Goal: Task Accomplishment & Management: Manage account settings

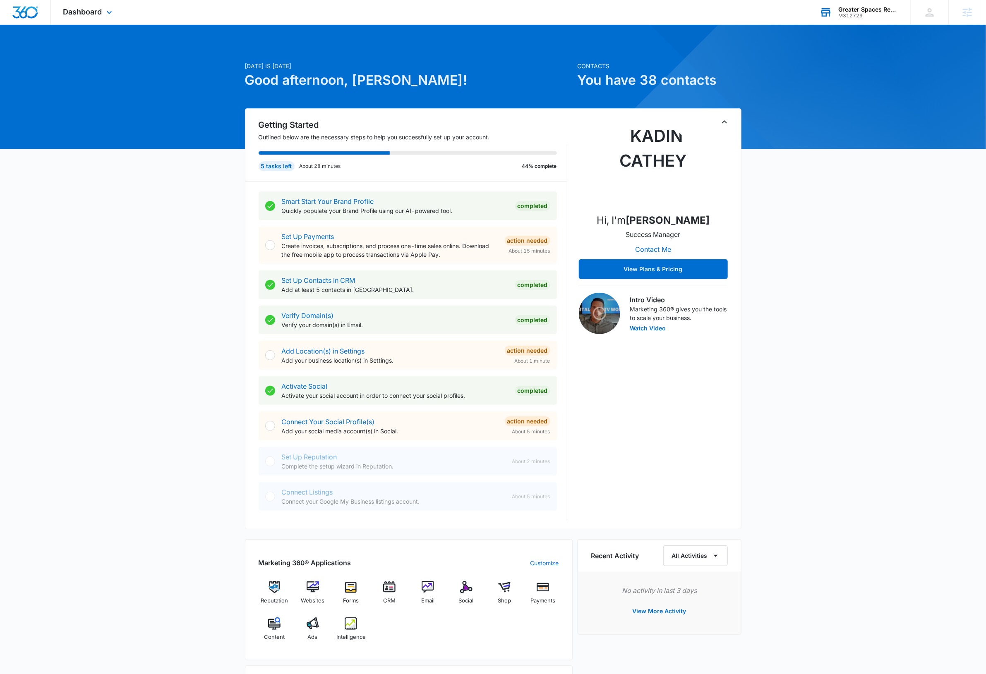
click at [855, 18] on div "Greater Spaces Remodel LLC M312729 Your Accounts View All" at bounding box center [858, 12] width 103 height 24
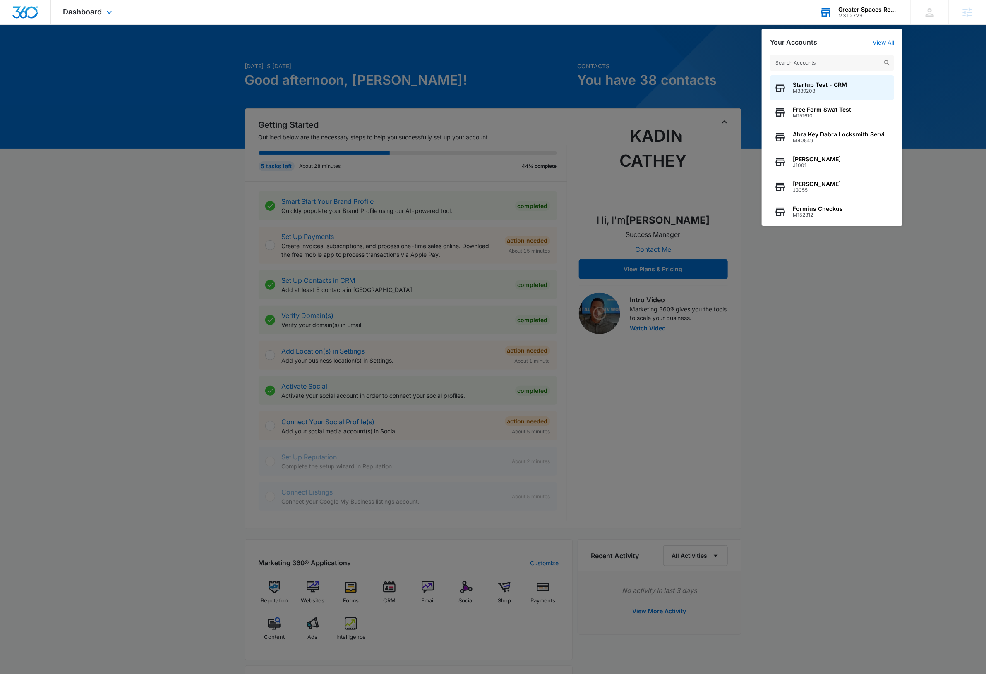
click at [850, 63] on input "text" at bounding box center [832, 63] width 124 height 17
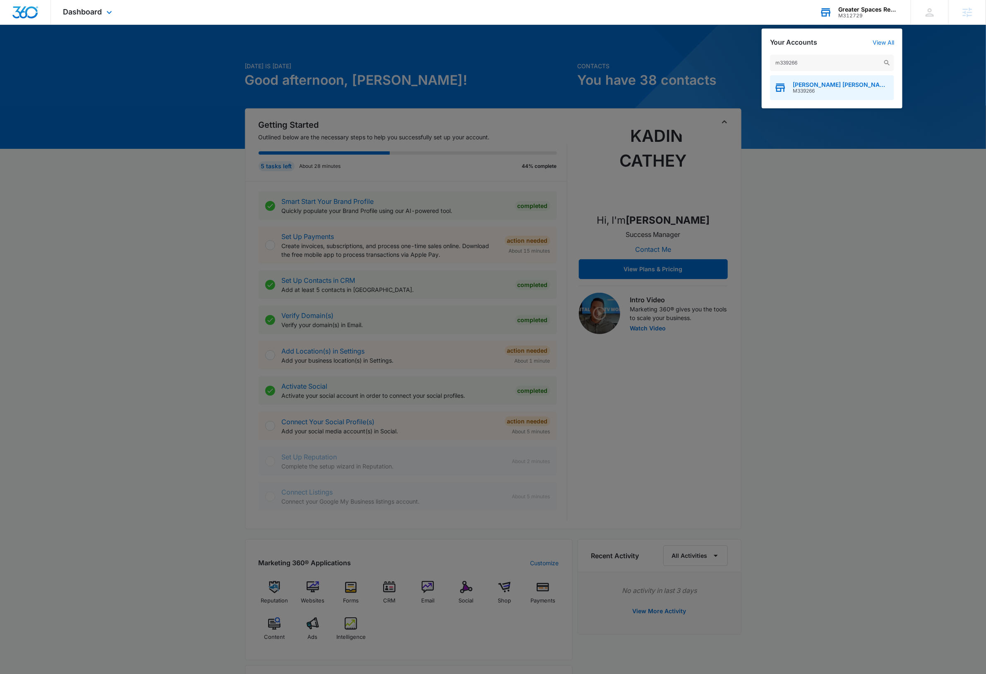
type input "m339266"
click at [835, 83] on span "Bickel Sannipoli APC, A Lemon Law Firm of California" at bounding box center [840, 84] width 97 height 7
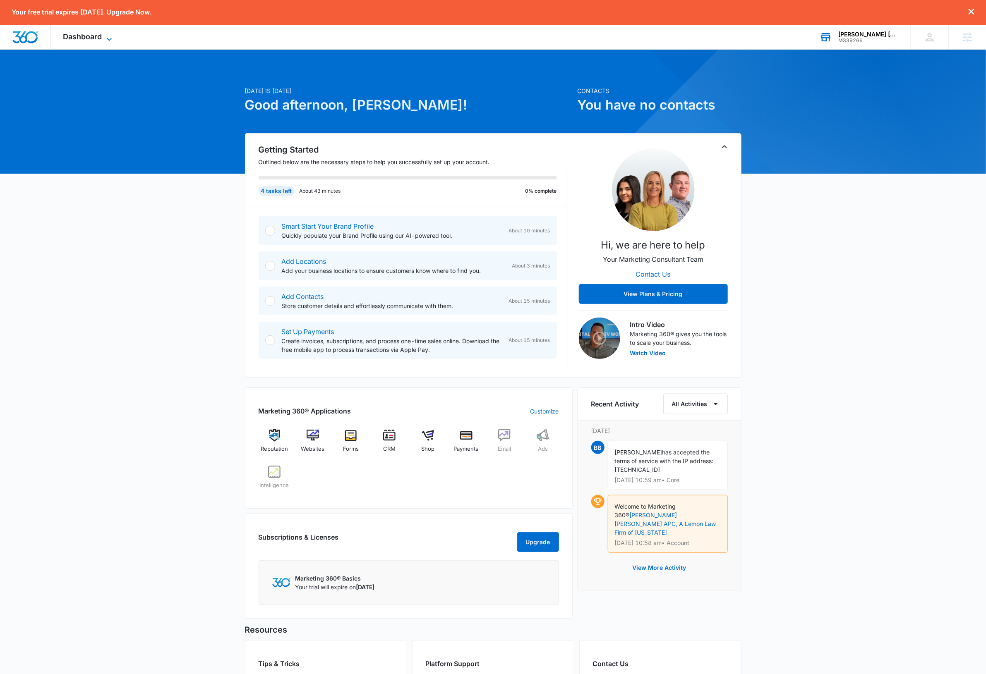
click at [101, 41] on span "Dashboard" at bounding box center [82, 36] width 39 height 9
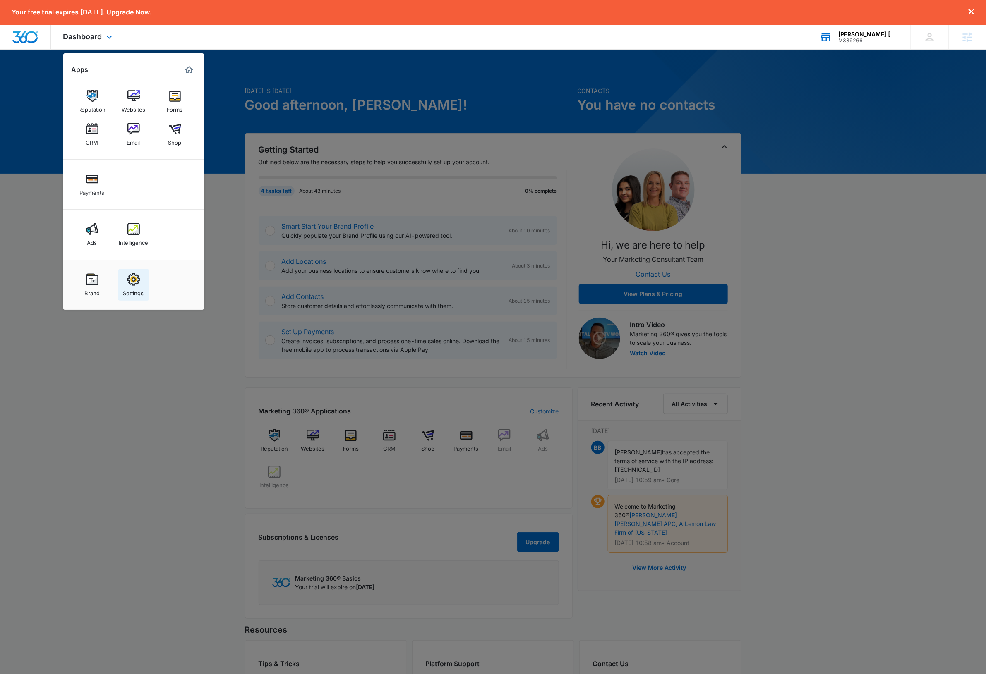
click at [141, 276] on link "Settings" at bounding box center [133, 284] width 31 height 31
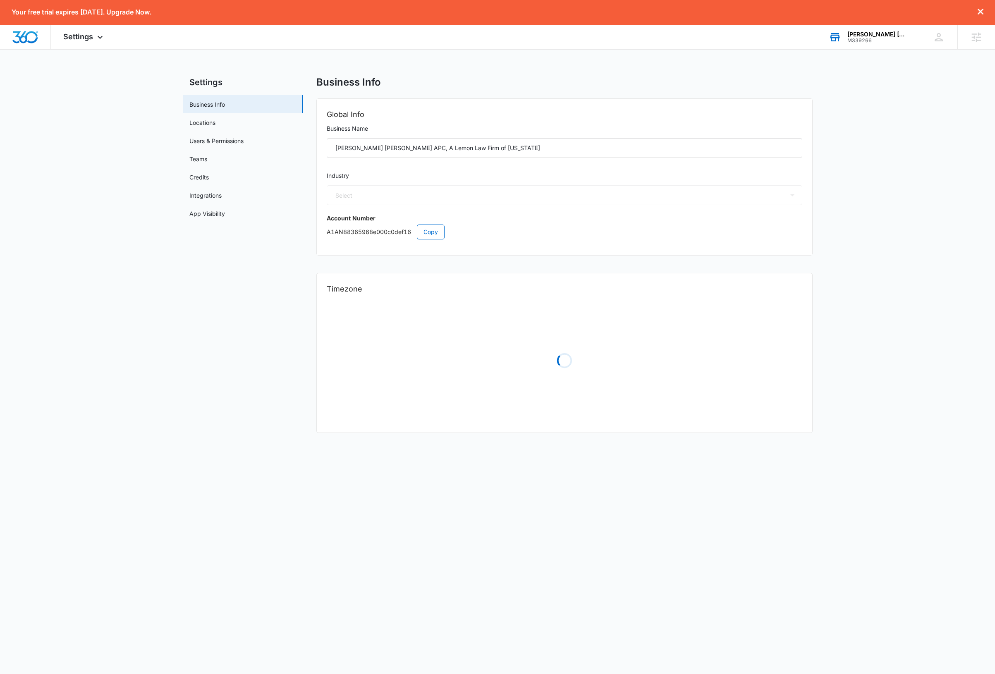
select select "44"
select select "PE"
select select "America/Lima"
click at [435, 230] on span "Copy" at bounding box center [431, 231] width 14 height 9
click at [938, 37] on icon at bounding box center [939, 37] width 12 height 12
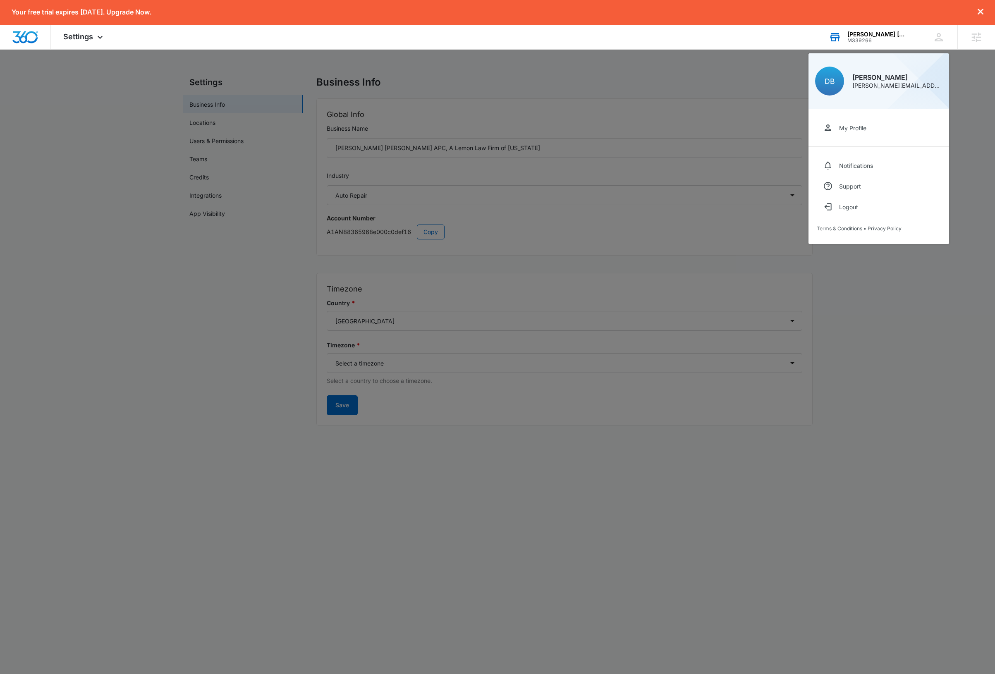
click at [900, 265] on div at bounding box center [497, 337] width 995 height 674
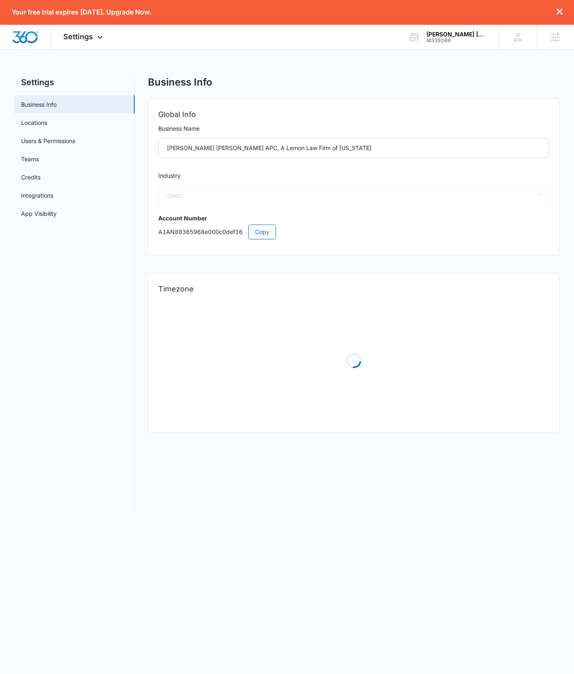
select select "44"
select select "PE"
select select "America/Lima"
click at [295, 496] on div "Business Info Global Info Business Name Bickel Sannipoli APC, A Lemon Law Firm …" at bounding box center [354, 295] width 412 height 438
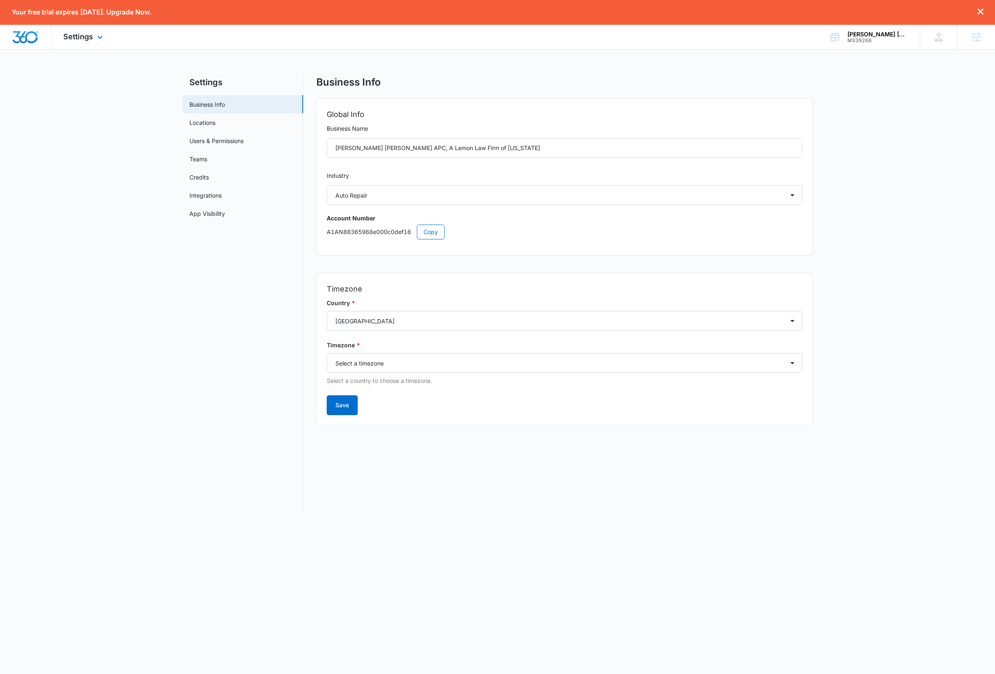
click at [27, 37] on img "Dashboard" at bounding box center [25, 37] width 26 height 12
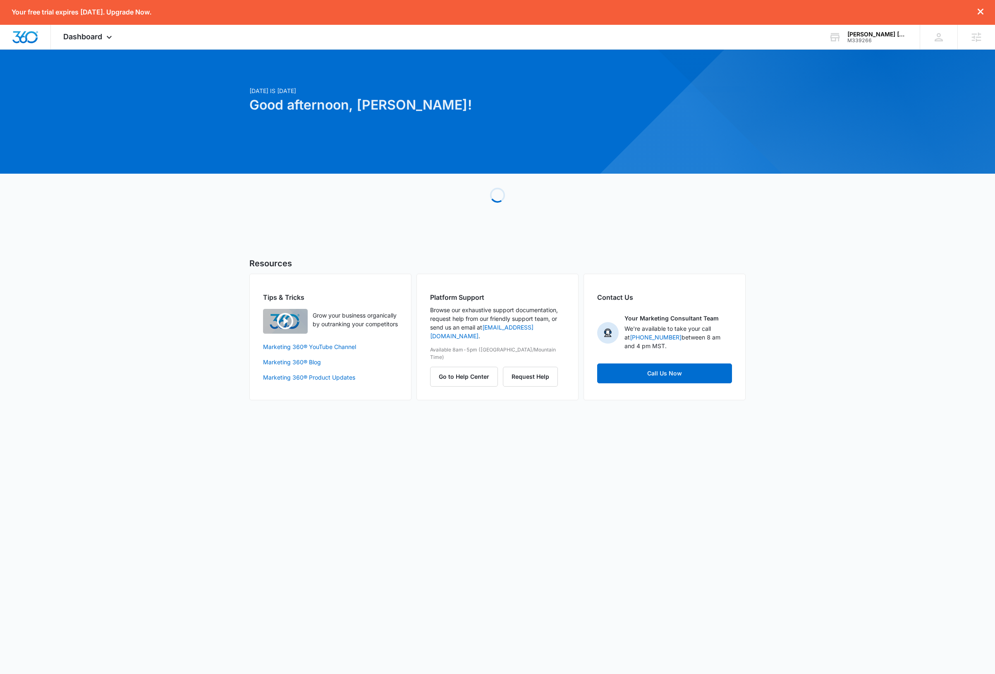
click at [117, 254] on div "Today is Friday, October 3rd Good afternoon, Dave! Loading Resources Tips & Tri…" at bounding box center [497, 235] width 995 height 350
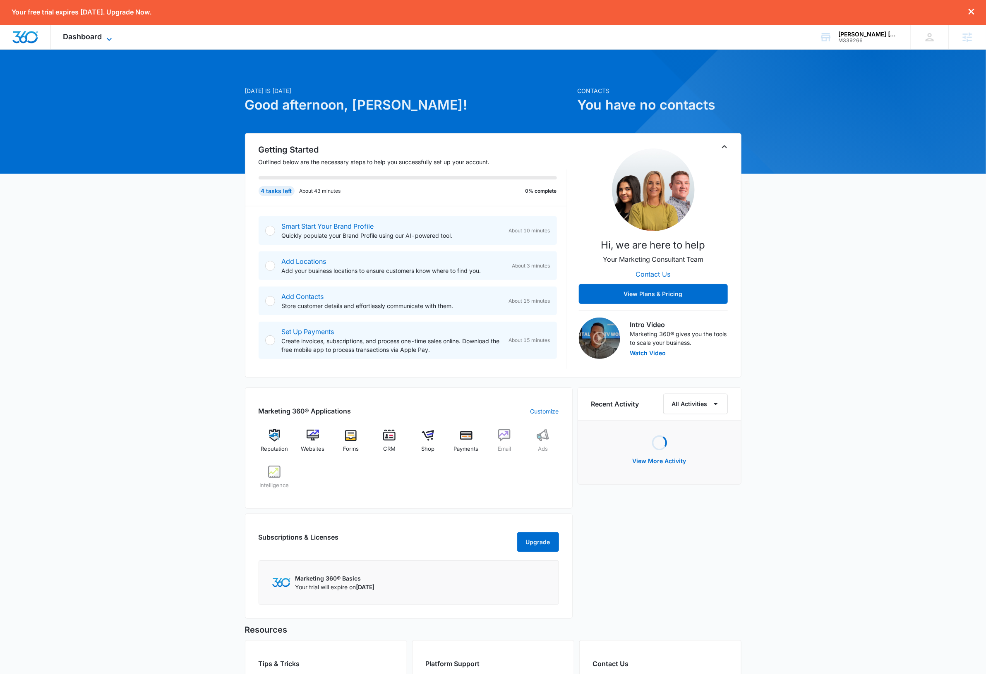
click at [89, 38] on span "Dashboard" at bounding box center [82, 36] width 39 height 9
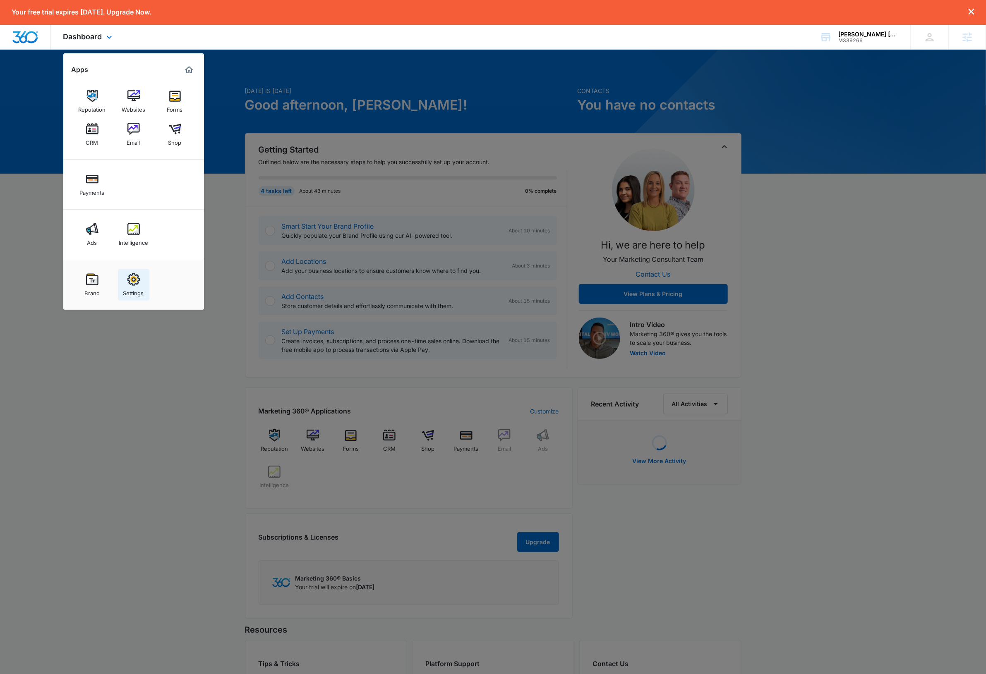
click at [134, 279] on img at bounding box center [133, 279] width 12 height 12
select select "44"
select select "PE"
select select "America/Lima"
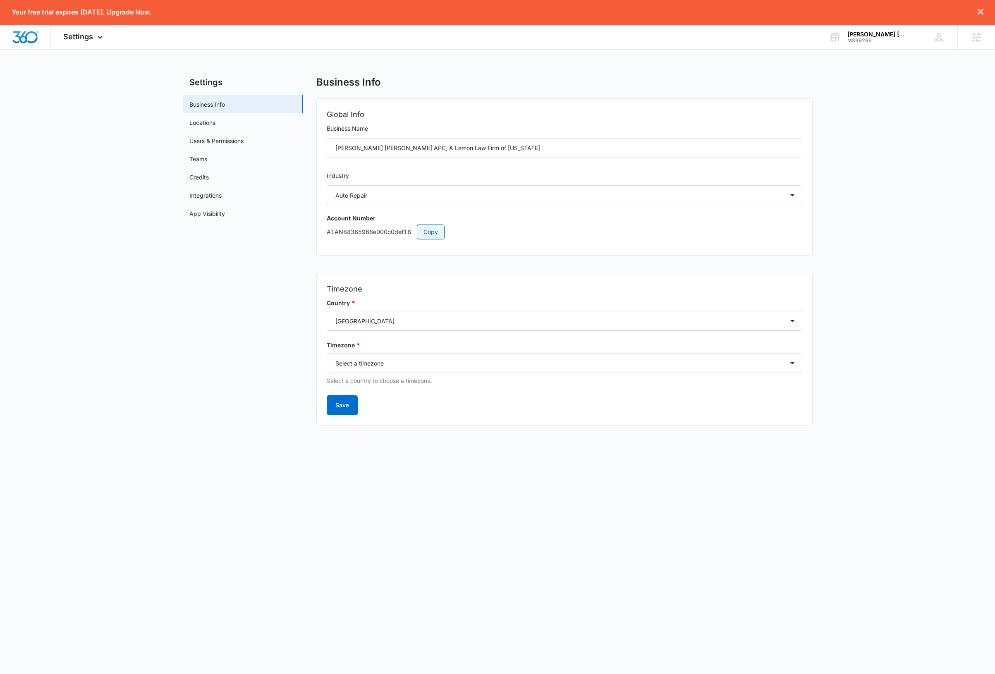
click at [432, 234] on span "Copy" at bounding box center [431, 231] width 14 height 9
click at [431, 234] on span "Copy" at bounding box center [431, 231] width 14 height 9
click at [24, 39] on img "Dashboard" at bounding box center [25, 37] width 26 height 12
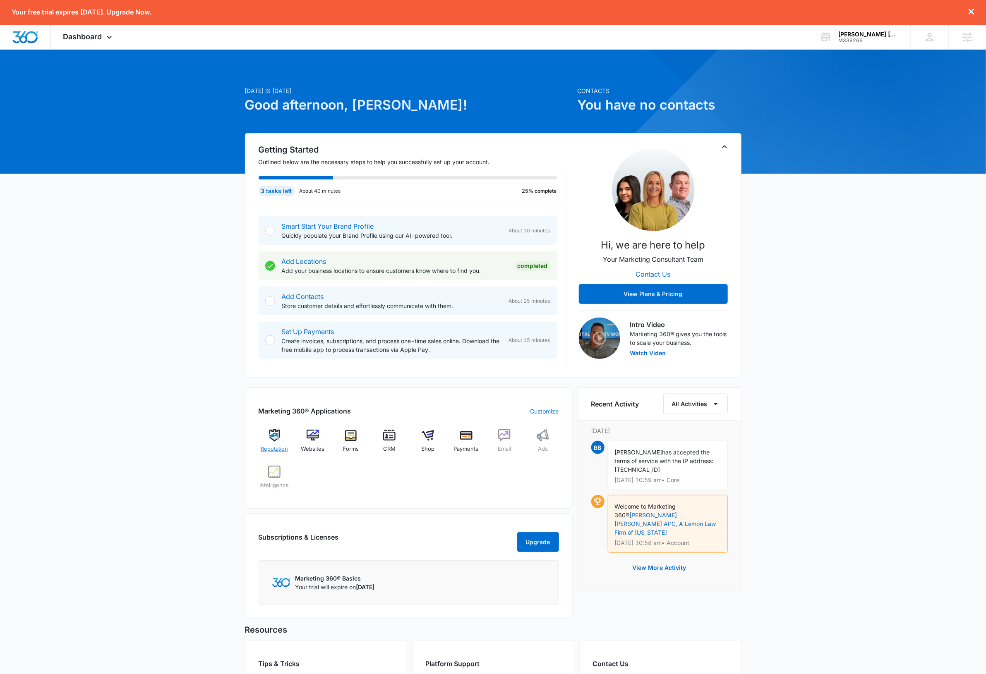
click at [273, 436] on img at bounding box center [274, 435] width 12 height 12
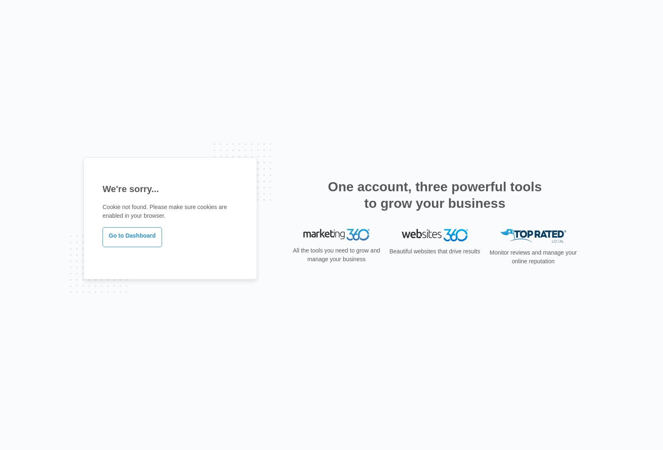
click at [263, 92] on div "We're sorry... Cookie not found. Please make sure cookies are enabled in your b…" at bounding box center [331, 225] width 663 height 450
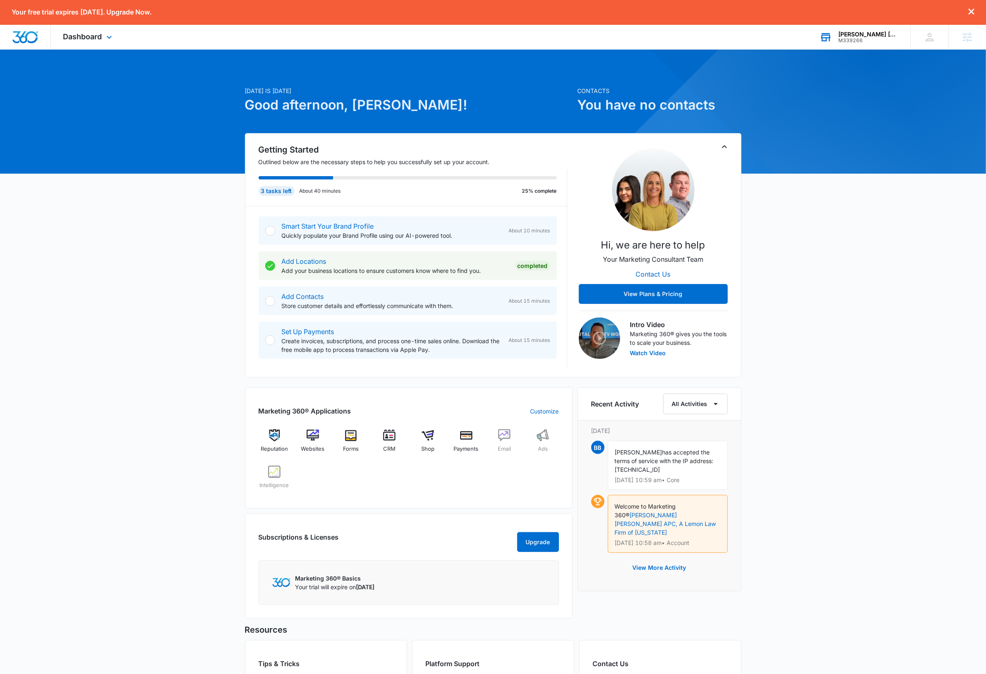
drag, startPoint x: 873, startPoint y: 39, endPoint x: 861, endPoint y: 67, distance: 29.8
click at [873, 39] on div "M339266" at bounding box center [868, 41] width 60 height 6
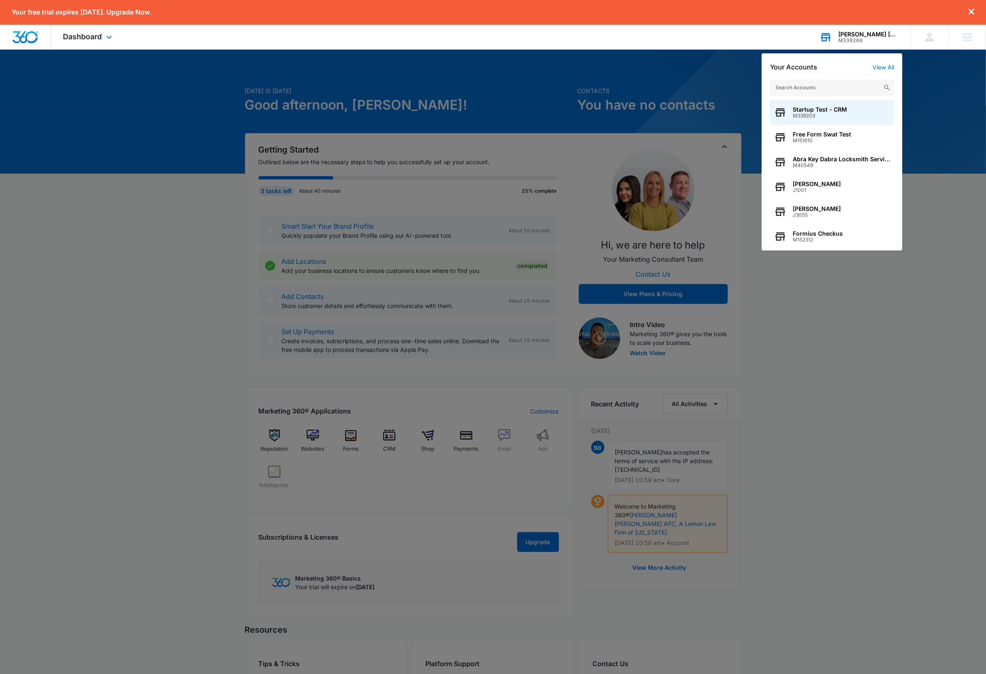
click at [841, 87] on input "text" at bounding box center [832, 87] width 124 height 17
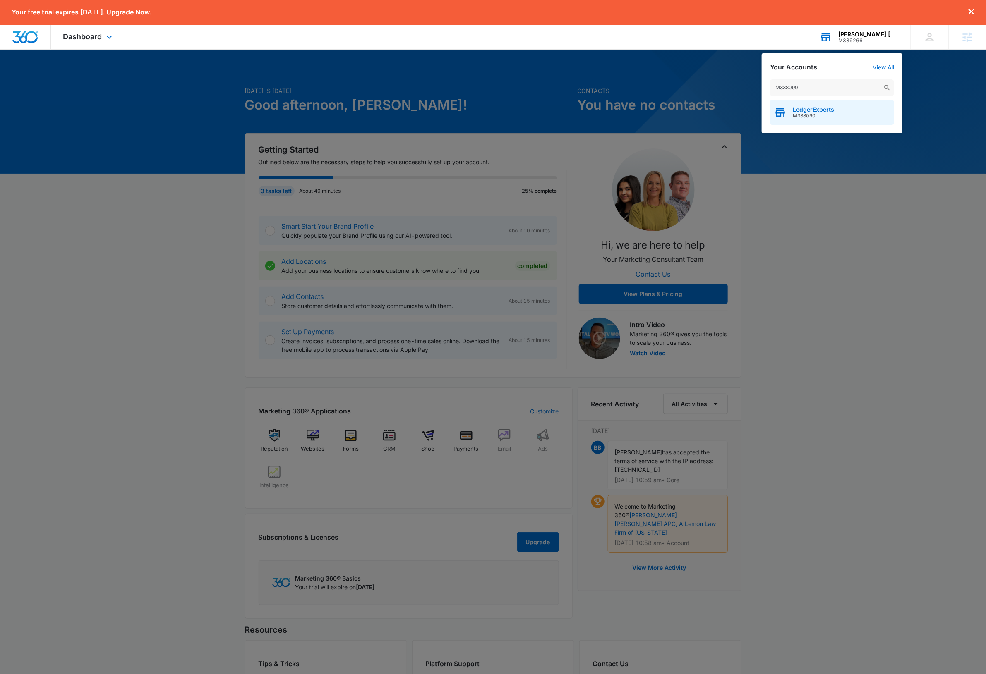
type input "M338090"
click at [831, 112] on span "LedgerExperts" at bounding box center [812, 109] width 41 height 7
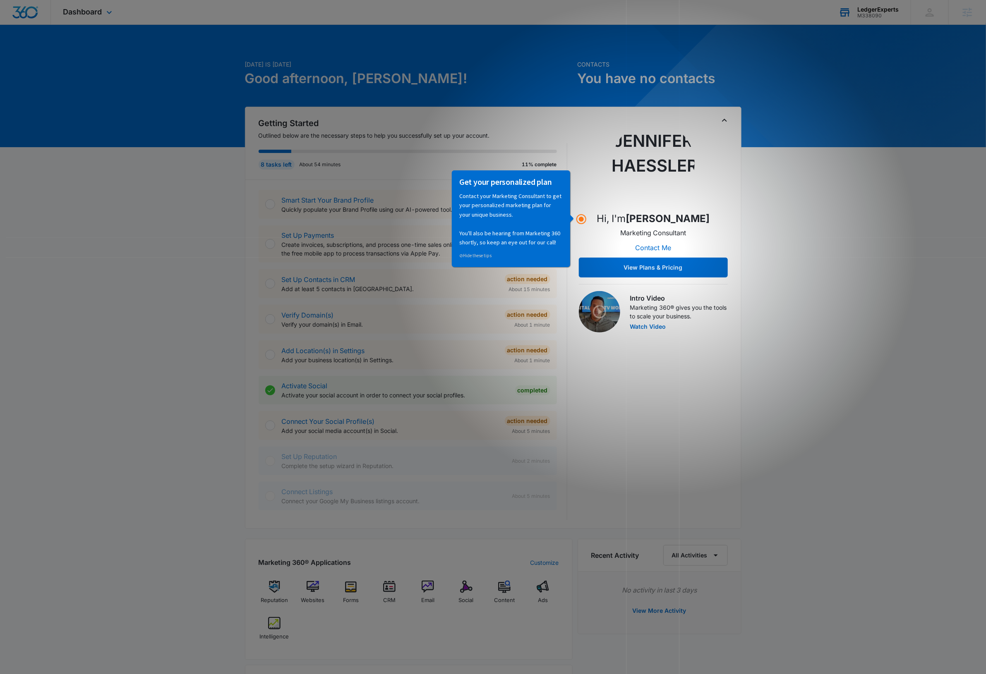
scroll to position [2, 0]
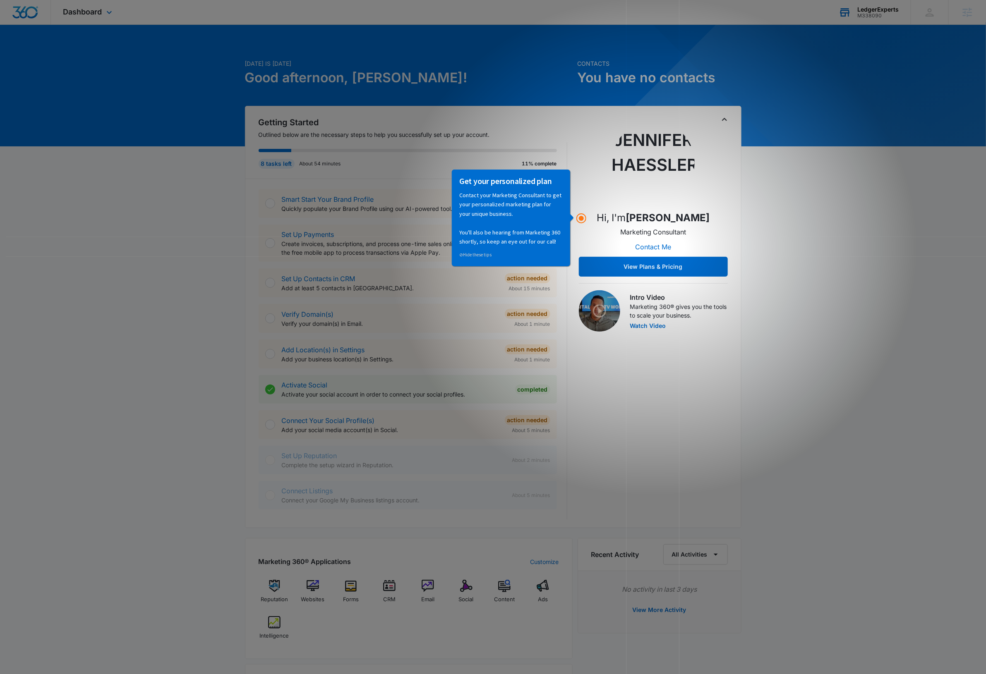
click at [724, 121] on icon "Toggle Collapse" at bounding box center [724, 120] width 10 height 10
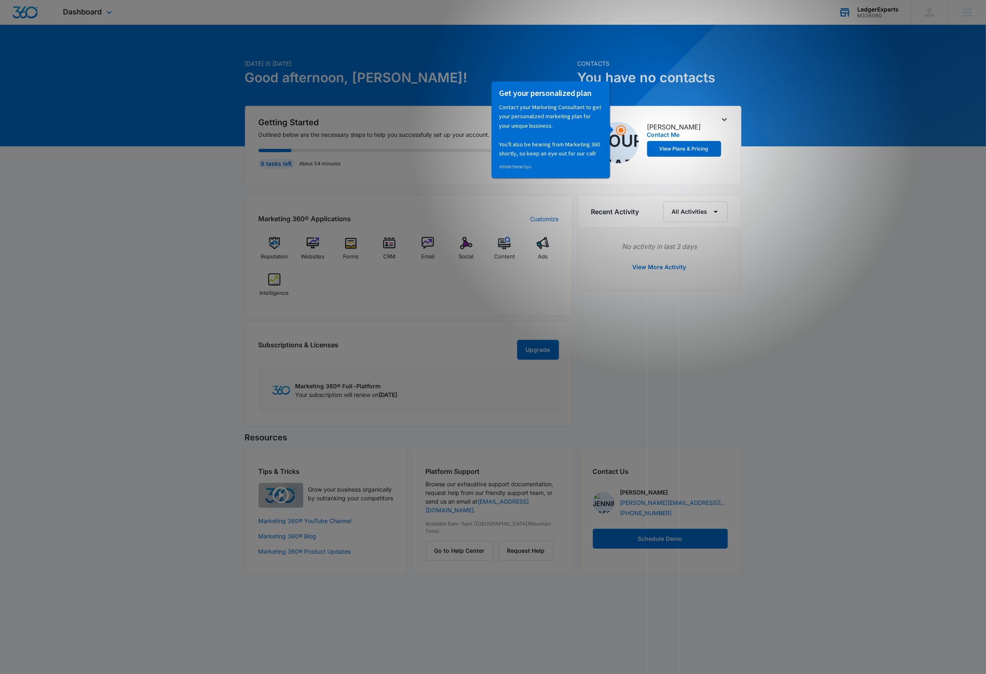
click at [887, 390] on div "Today is Friday, October 3rd Good afternoon, Dave! Contacts You have no contact…" at bounding box center [493, 309] width 986 height 552
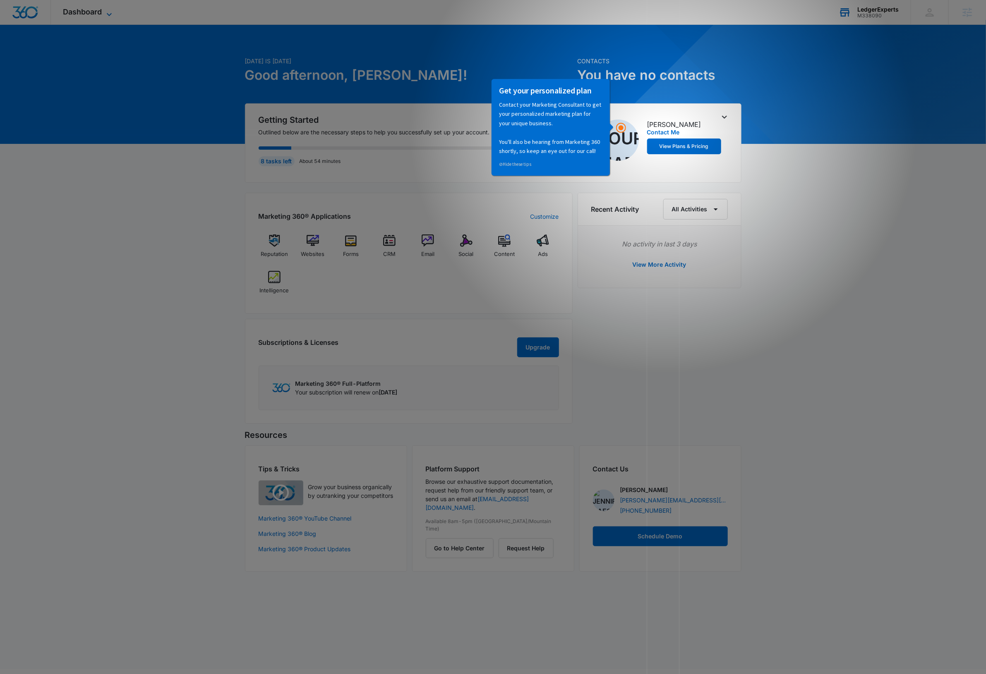
click at [109, 13] on icon at bounding box center [109, 15] width 10 height 10
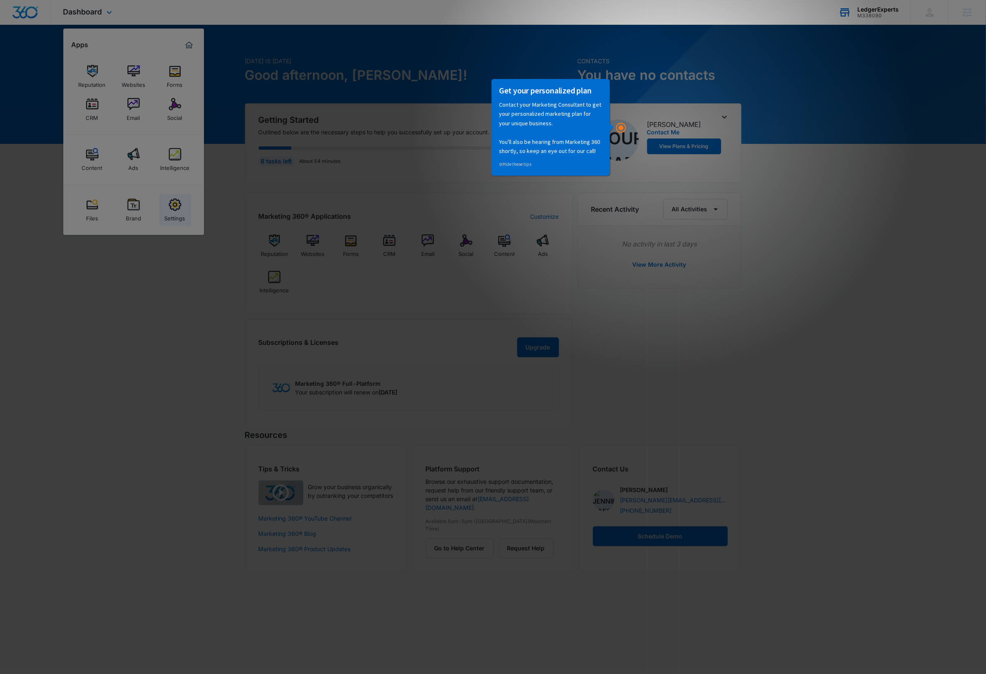
scroll to position [0, 0]
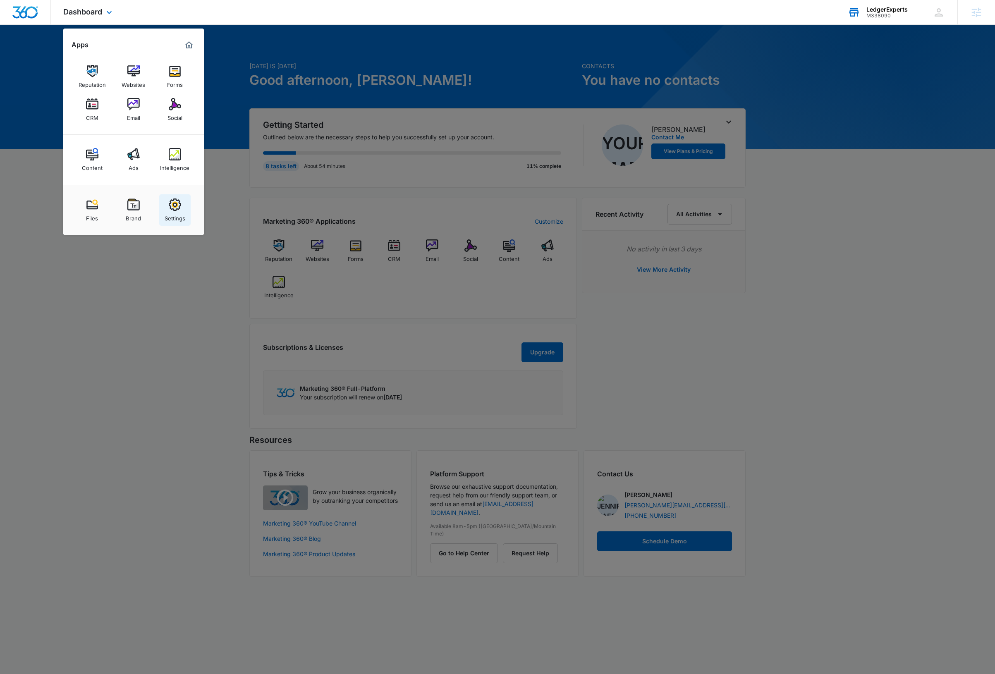
click at [170, 213] on div "Settings" at bounding box center [175, 216] width 21 height 11
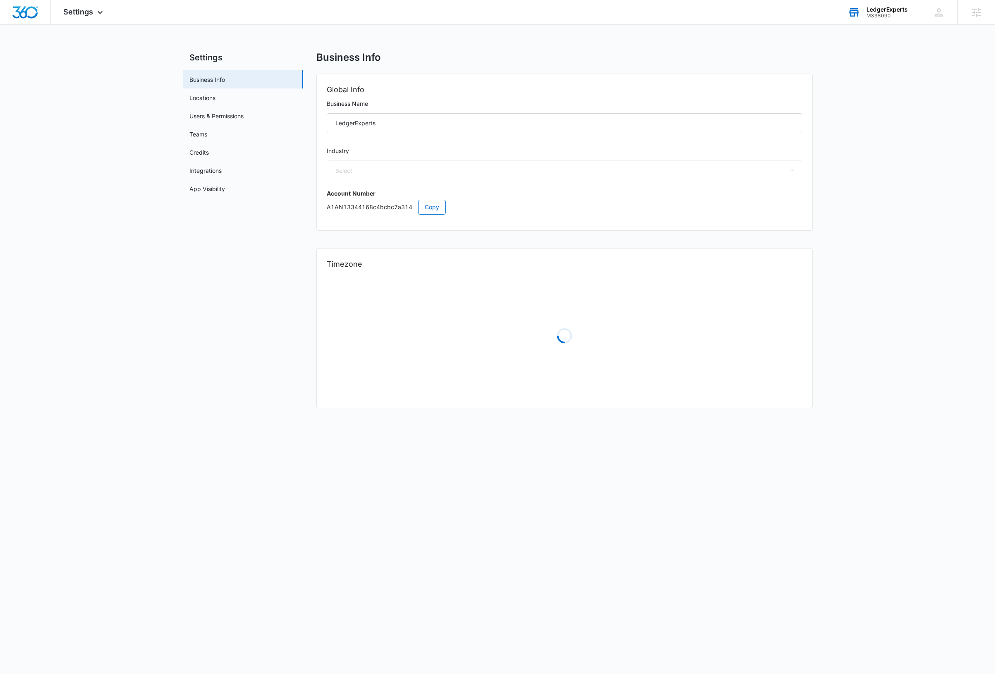
select select "33"
select select "US"
select select "America/Phoenix"
click at [234, 115] on link "Users & Permissions" at bounding box center [216, 116] width 54 height 9
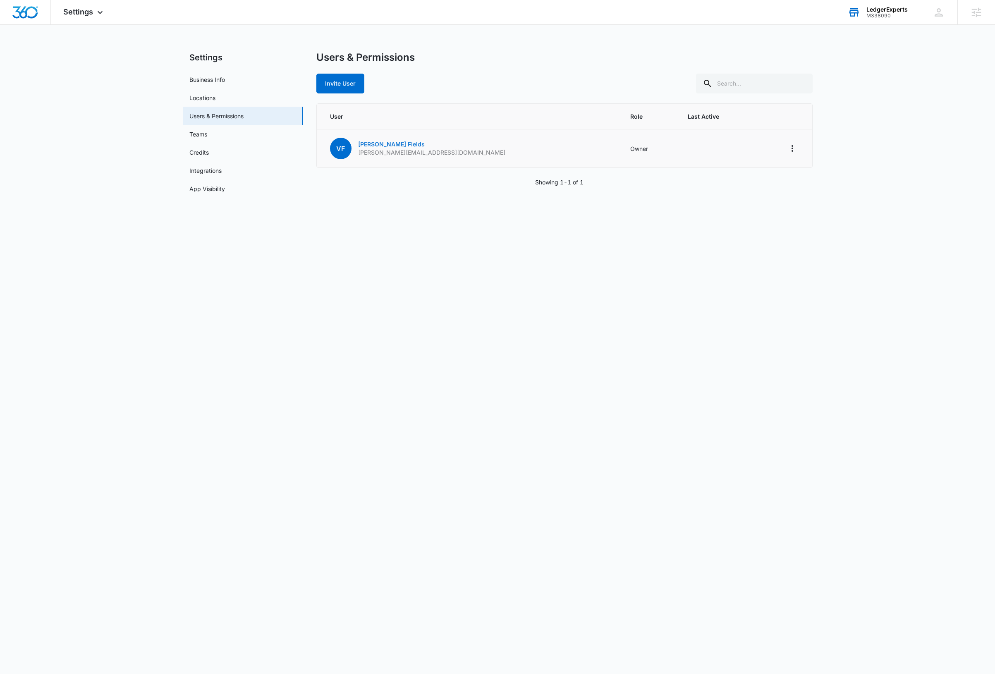
click at [395, 146] on link "Vallaire Fields" at bounding box center [391, 144] width 67 height 7
click at [602, 392] on div "Users & Permissions Invite User User Role Last Active VF Vallaire Fields vallai…" at bounding box center [564, 270] width 496 height 438
click at [375, 144] on link "Vallaire Fields" at bounding box center [391, 144] width 67 height 7
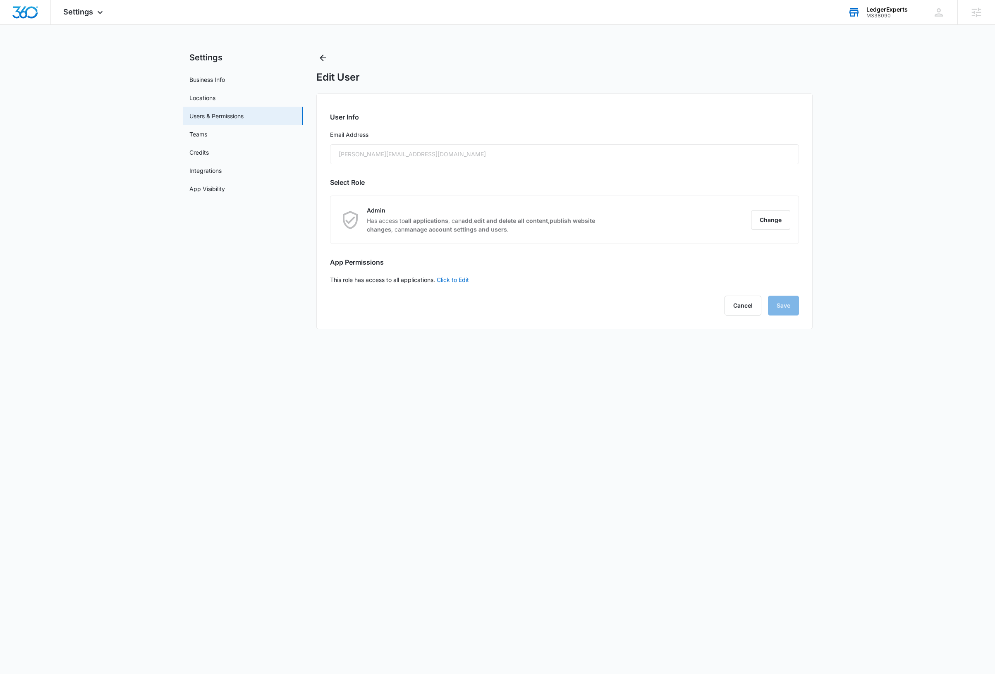
click at [420, 155] on div "vallaire.fields@gmail.com" at bounding box center [564, 154] width 469 height 20
click at [211, 77] on link "Business Info" at bounding box center [207, 79] width 36 height 9
select select "33"
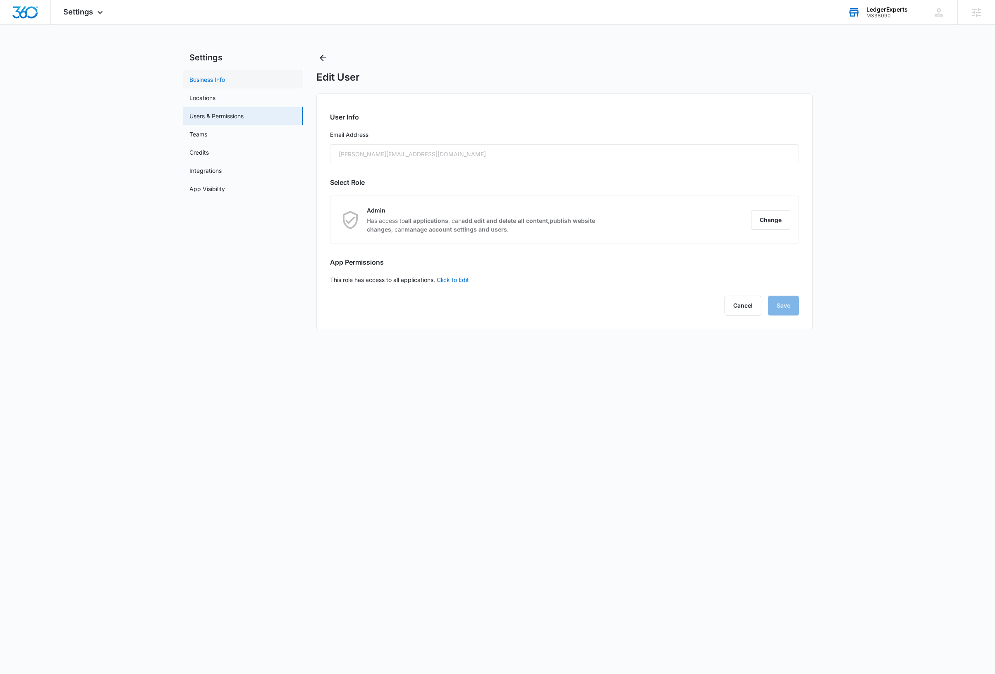
select select "US"
select select "America/Phoenix"
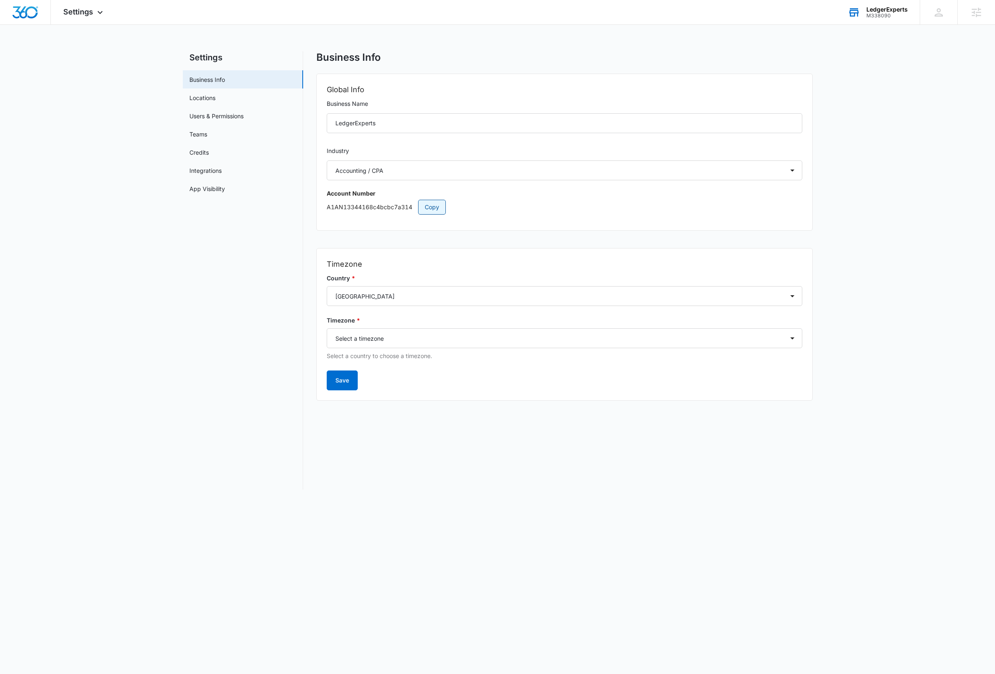
click at [435, 209] on span "Copy" at bounding box center [432, 207] width 14 height 9
click at [436, 209] on span "Copy" at bounding box center [432, 207] width 14 height 9
click at [29, 15] on img "Dashboard" at bounding box center [25, 12] width 26 height 12
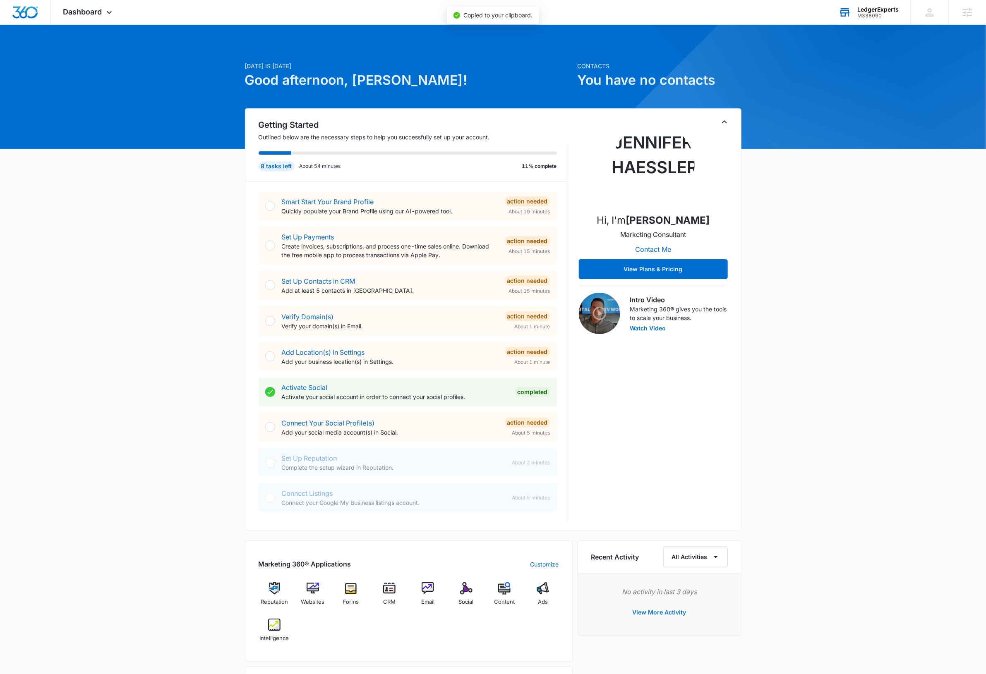
click at [813, 252] on div "Today is Friday, October 3rd Good afternoon, Dave! Contacts You have no contact…" at bounding box center [493, 482] width 986 height 895
